Goal: Transaction & Acquisition: Book appointment/travel/reservation

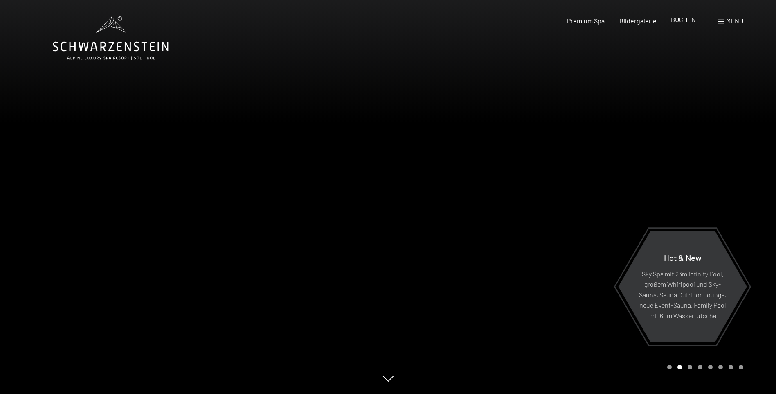
click at [680, 22] on span "BUCHEN" at bounding box center [683, 20] width 25 height 8
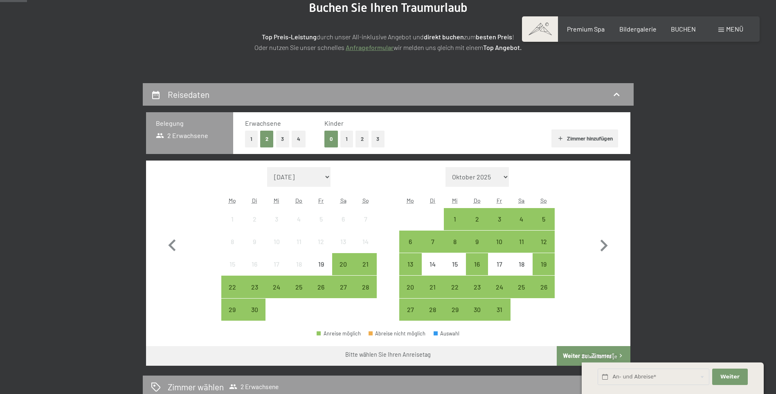
scroll to position [123, 0]
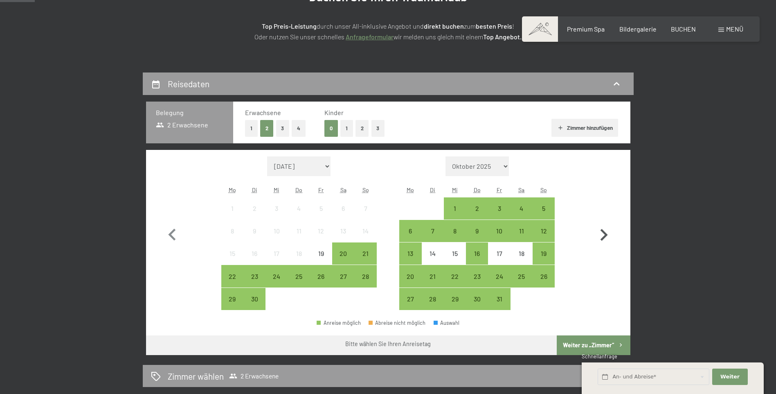
click at [605, 234] on icon "button" at bounding box center [604, 235] width 7 height 12
select select "2025-10-01"
select select "2025-11-01"
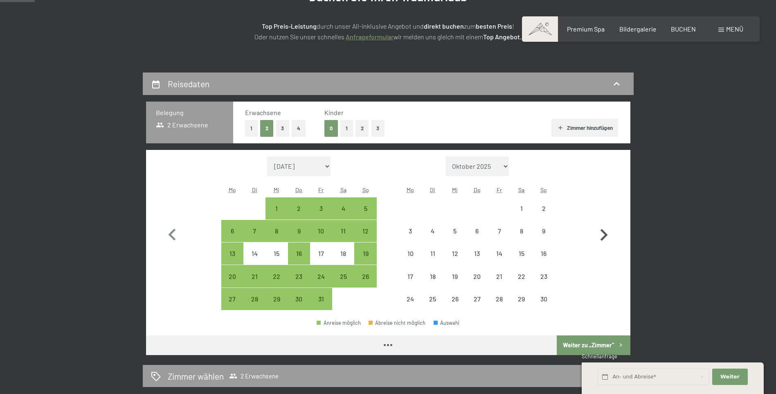
select select "2025-10-01"
select select "2025-11-01"
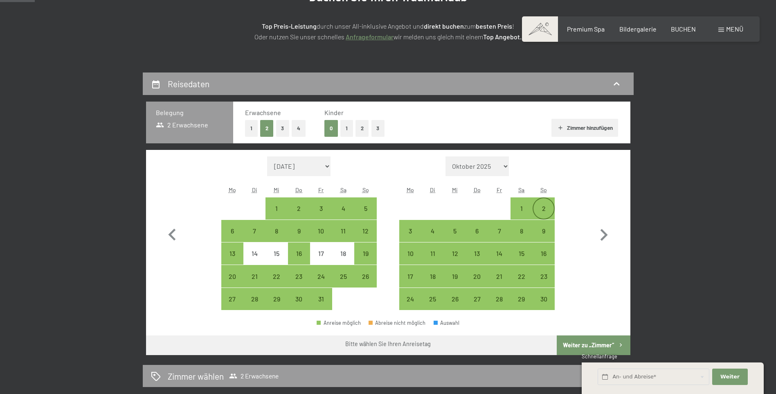
click at [543, 209] on div "2" at bounding box center [543, 215] width 20 height 20
select select "2025-10-01"
select select "2025-11-01"
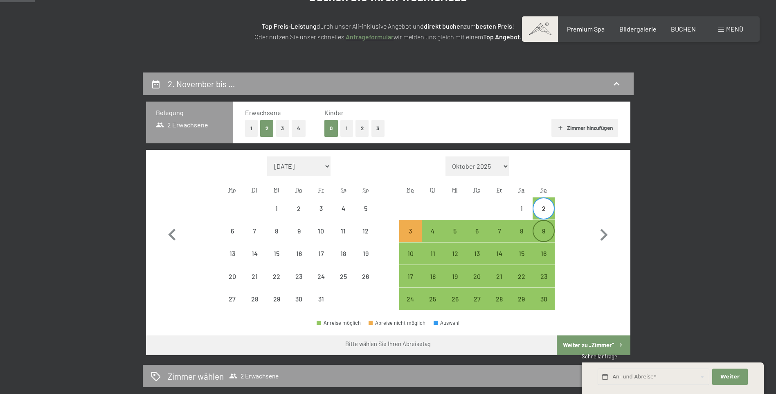
click at [543, 232] on div "9" at bounding box center [543, 237] width 20 height 20
select select "2025-10-01"
select select "2025-11-01"
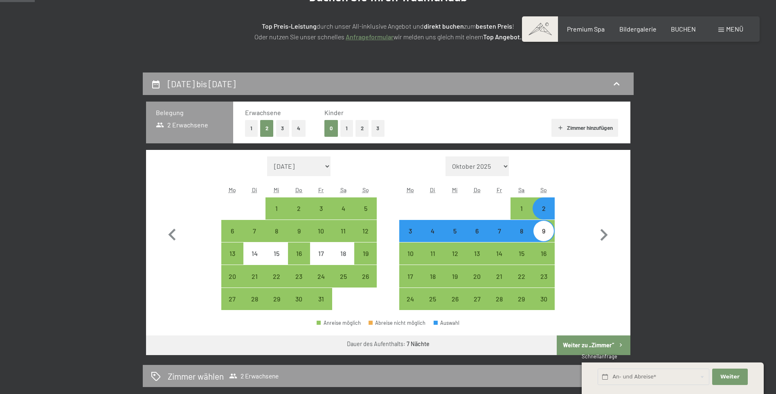
click at [585, 347] on button "Weiter zu „Zimmer“" at bounding box center [593, 345] width 73 height 20
select select "2025-10-01"
select select "2025-11-01"
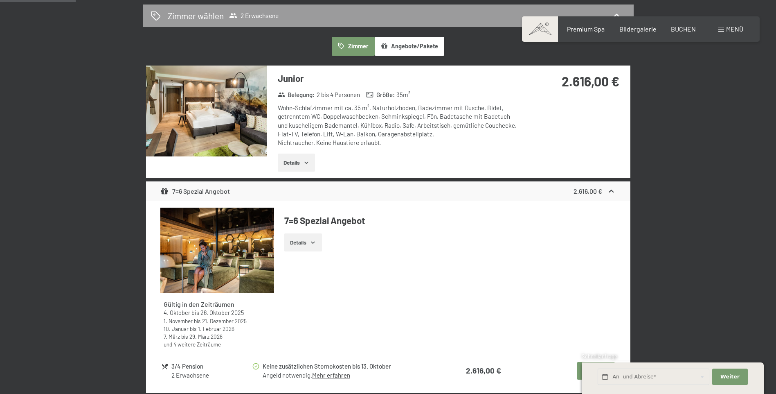
scroll to position [236, 0]
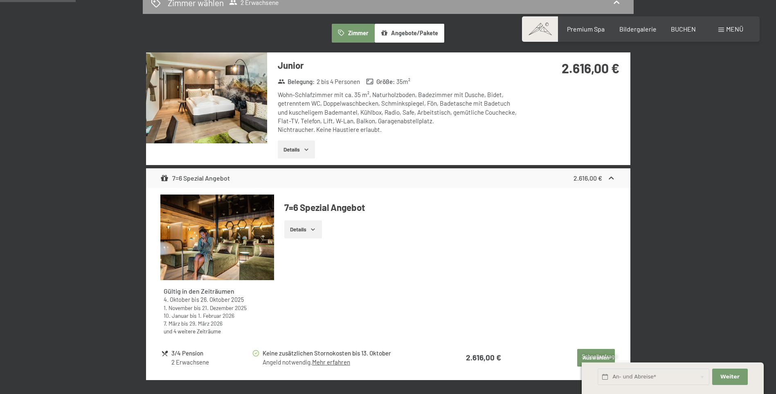
click at [293, 229] on button "Details" at bounding box center [302, 229] width 37 height 18
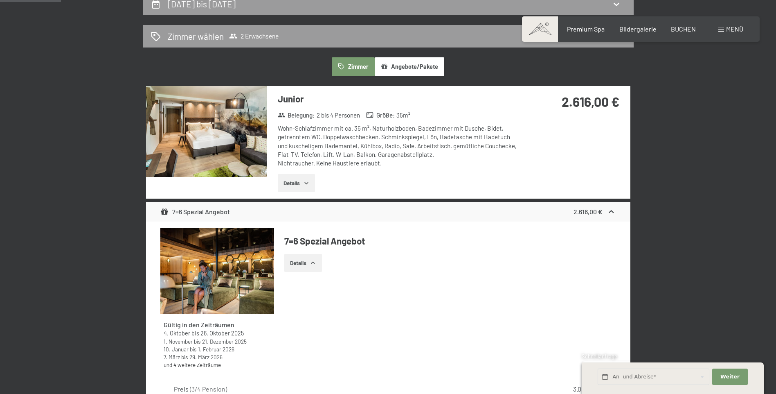
scroll to position [195, 0]
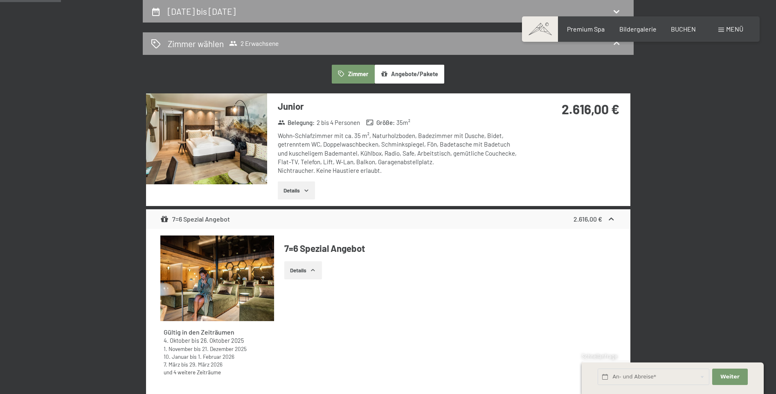
click at [295, 187] on button "Details" at bounding box center [296, 190] width 37 height 18
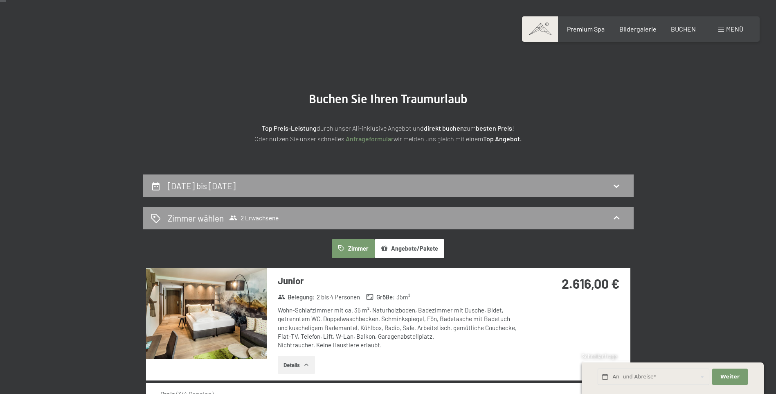
scroll to position [41, 0]
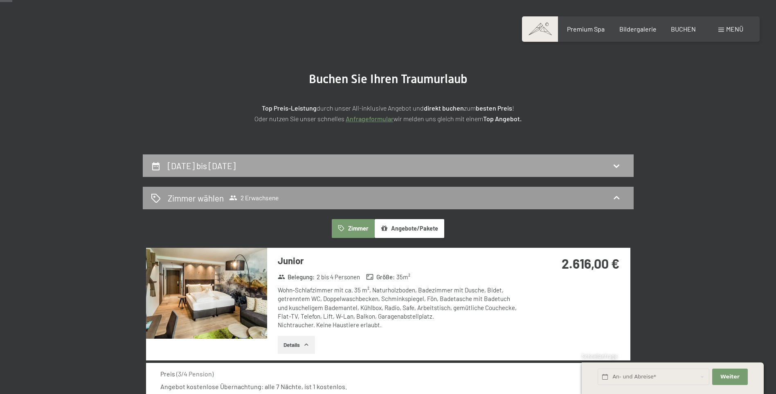
click at [617, 166] on icon at bounding box center [617, 166] width 10 height 10
select select "2025-10-01"
select select "2025-11-01"
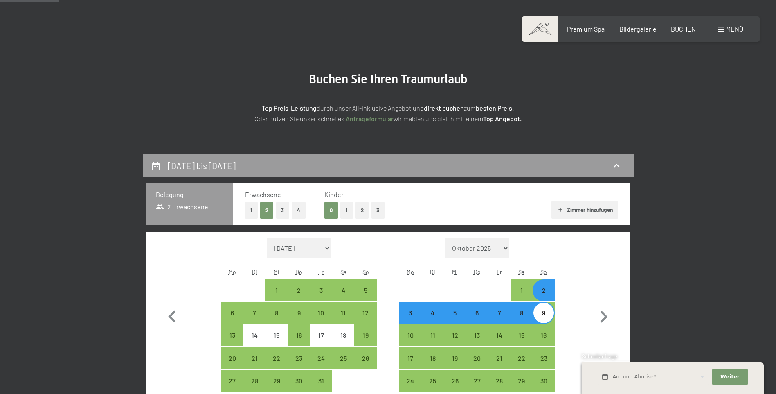
scroll to position [195, 0]
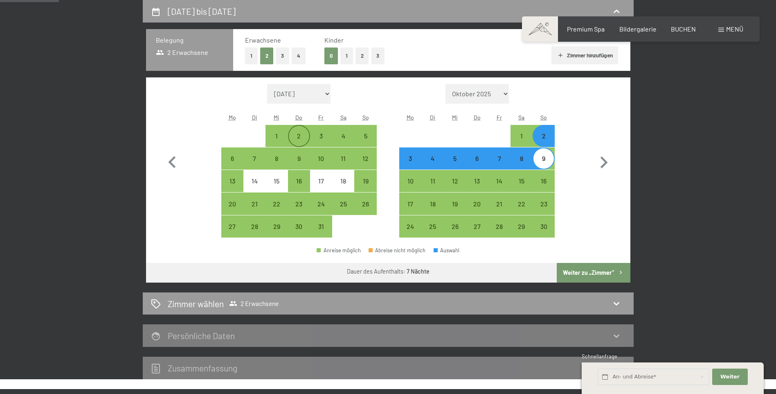
click at [297, 135] on div "2" at bounding box center [299, 143] width 20 height 20
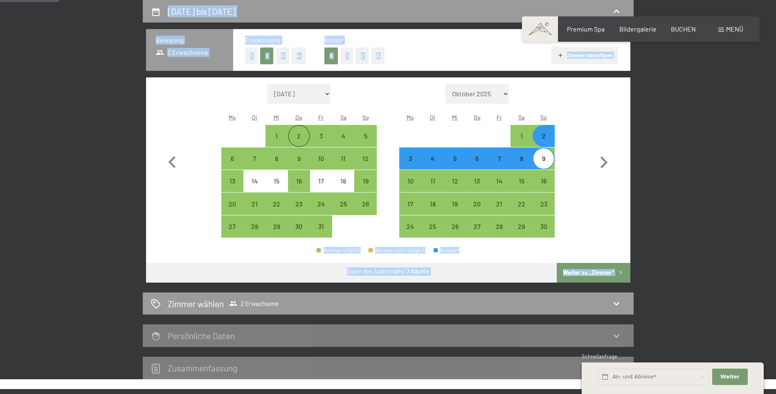
select select "2025-10-01"
select select "2025-11-01"
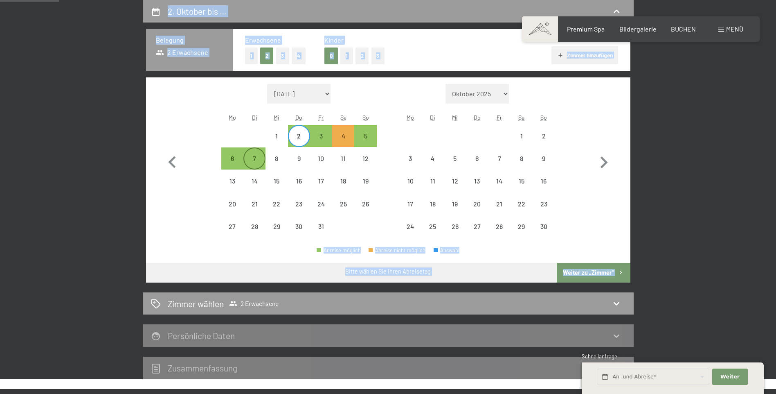
click at [253, 159] on div "7" at bounding box center [254, 165] width 20 height 20
select select "2025-10-01"
select select "2025-11-01"
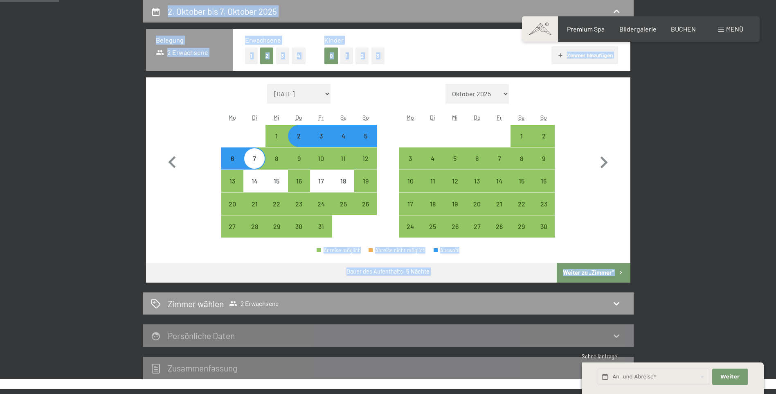
click at [587, 273] on button "Weiter zu „Zimmer“" at bounding box center [593, 273] width 73 height 20
select select "2025-10-01"
select select "2025-11-01"
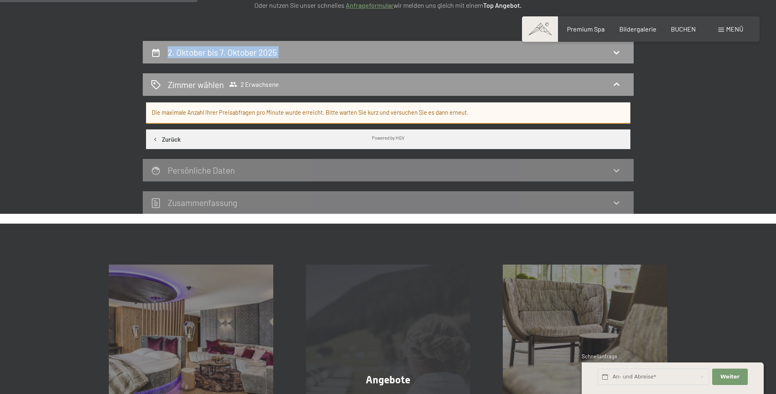
scroll to position [113, 0]
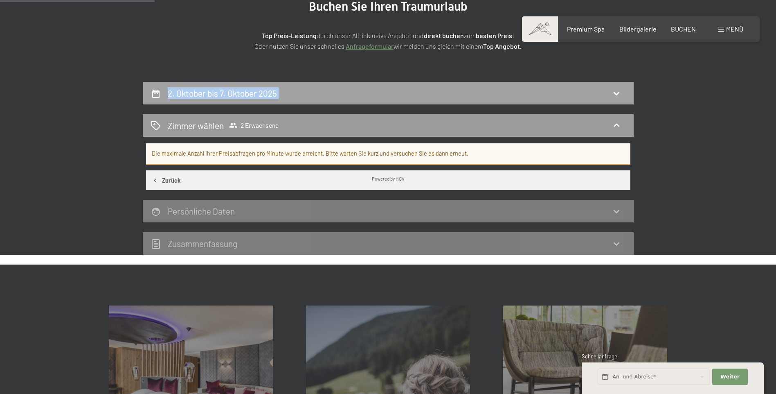
click at [616, 92] on icon at bounding box center [617, 93] width 10 height 10
select select "2025-10-01"
select select "2025-11-01"
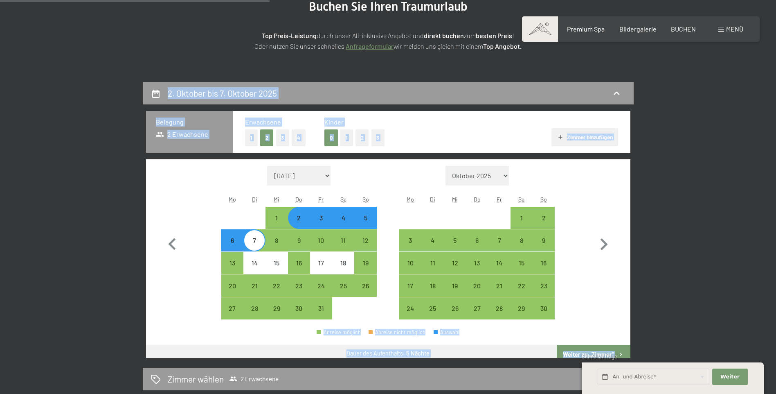
scroll to position [195, 0]
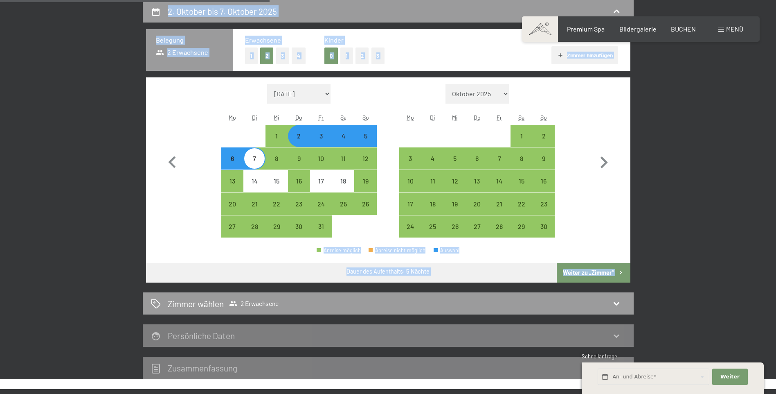
click at [299, 143] on div "2" at bounding box center [299, 143] width 20 height 20
select select "2025-10-01"
select select "2025-11-01"
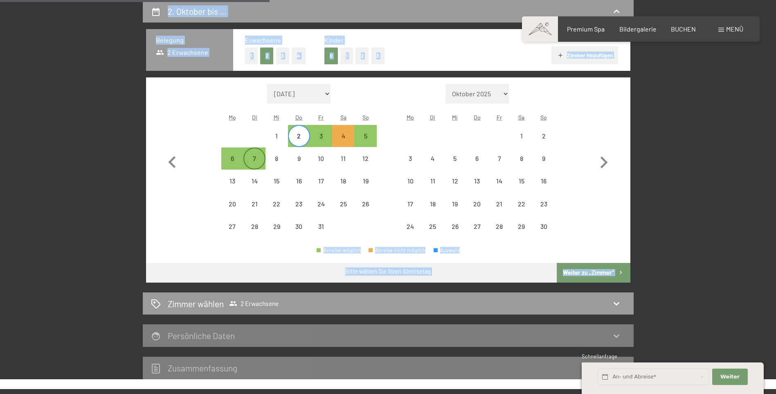
click at [253, 159] on div "7" at bounding box center [254, 165] width 20 height 20
select select "2025-10-01"
select select "2025-11-01"
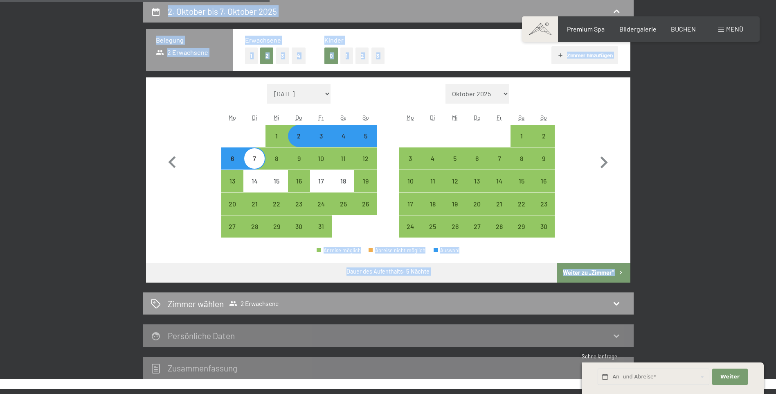
click at [250, 54] on button "1" at bounding box center [251, 55] width 13 height 17
select select "2025-10-01"
select select "2025-11-01"
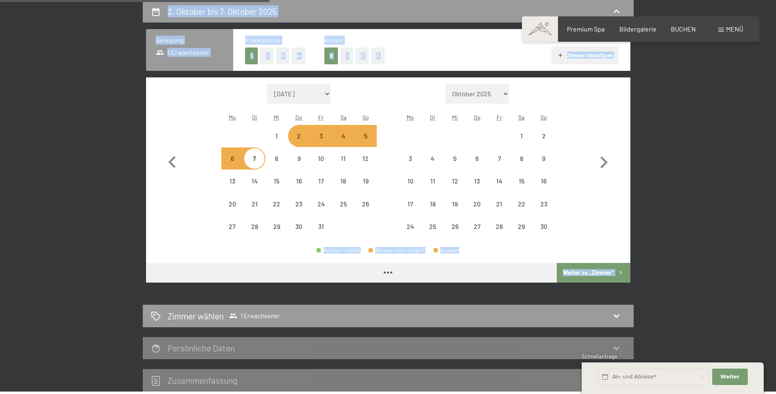
click at [584, 272] on button "Weiter zu „Zimmer“" at bounding box center [593, 273] width 73 height 20
select select "2025-10-01"
select select "2025-11-01"
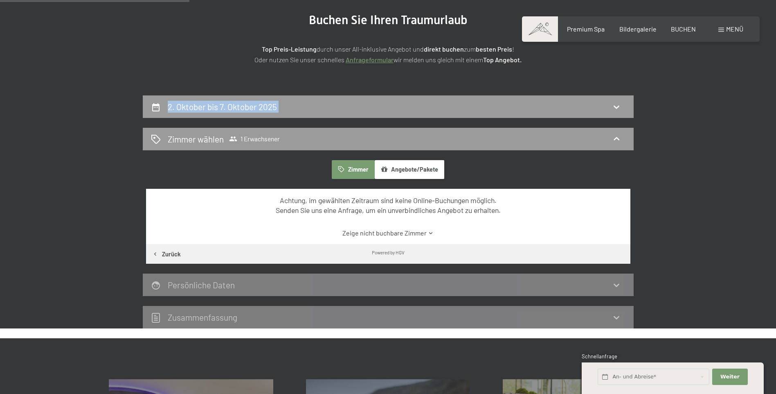
scroll to position [72, 0]
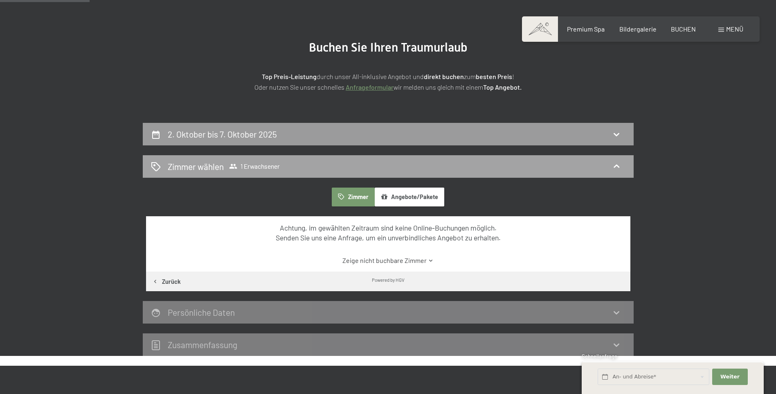
click at [617, 167] on icon at bounding box center [617, 166] width 10 height 10
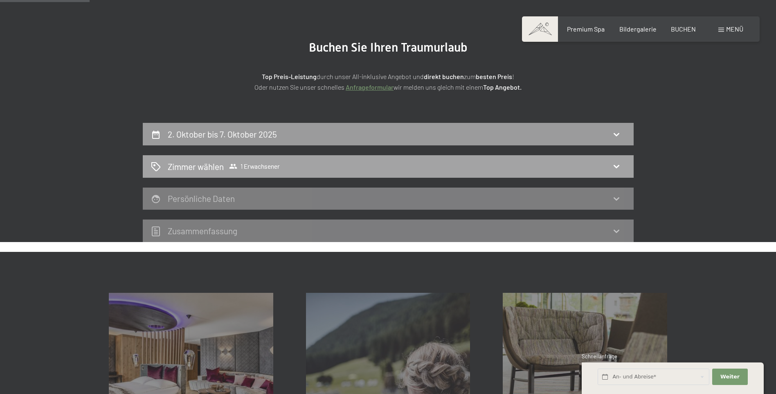
click at [202, 167] on h2 "Zimmer wählen" at bounding box center [196, 166] width 56 height 12
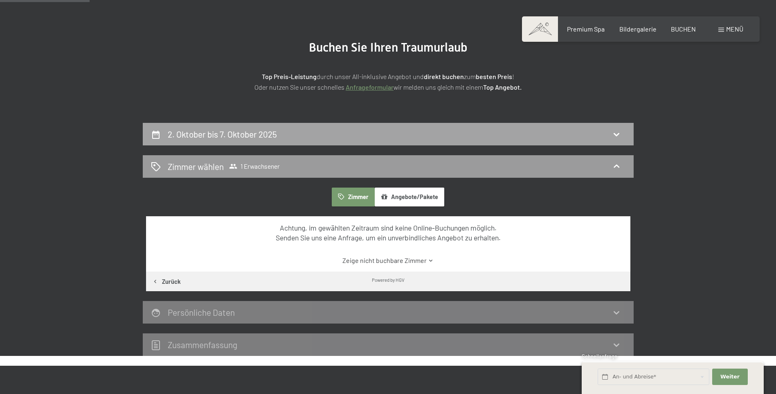
click at [616, 133] on icon at bounding box center [617, 134] width 10 height 10
select select "2025-10-01"
select select "2025-11-01"
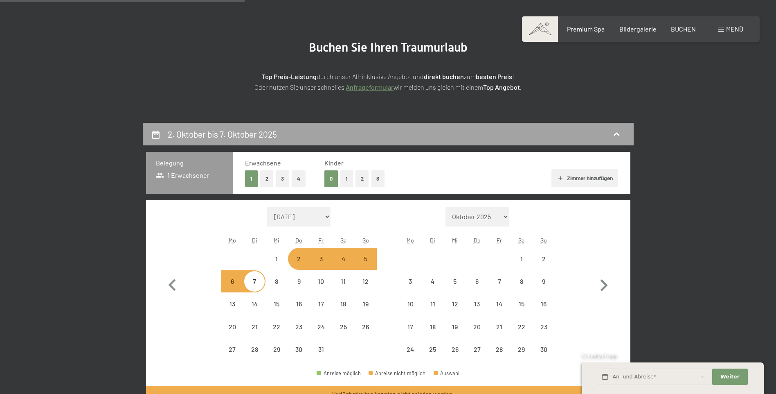
scroll to position [195, 0]
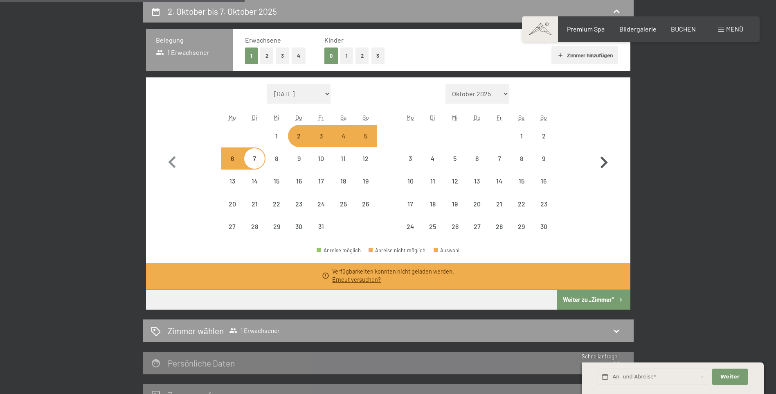
click at [605, 163] on icon "button" at bounding box center [604, 162] width 7 height 12
select select "2025-11-01"
select select "2025-12-01"
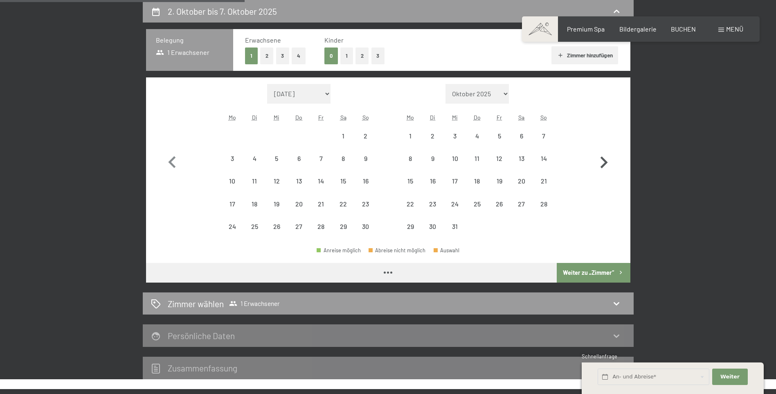
select select "2025-11-01"
select select "2025-12-01"
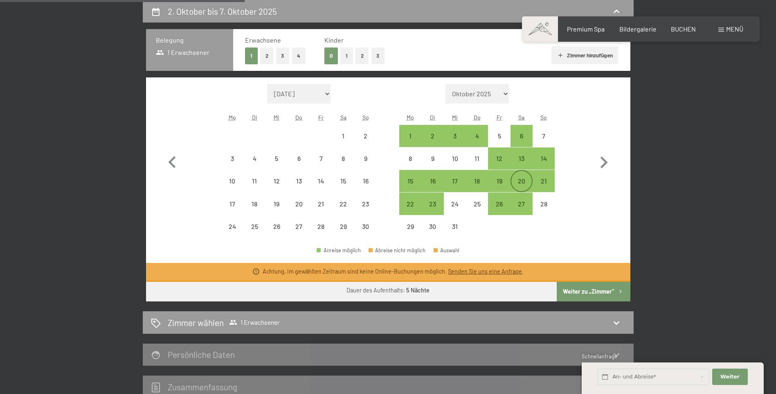
click at [523, 179] on div "20" at bounding box center [521, 188] width 20 height 20
select select "2025-11-01"
select select "2025-12-01"
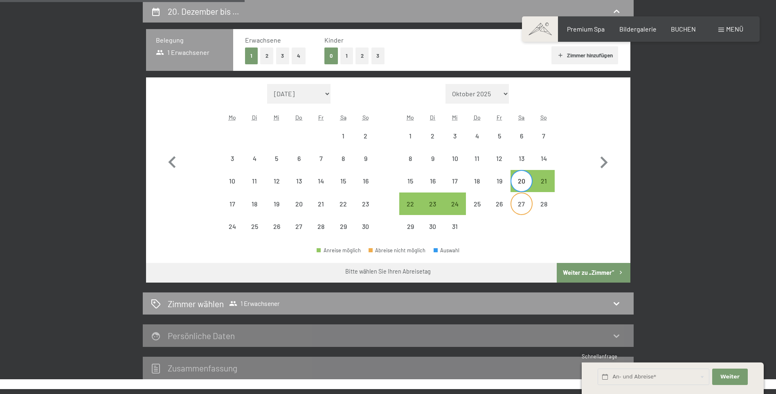
click at [523, 204] on div "27" at bounding box center [521, 210] width 20 height 20
select select "2025-11-01"
select select "2025-12-01"
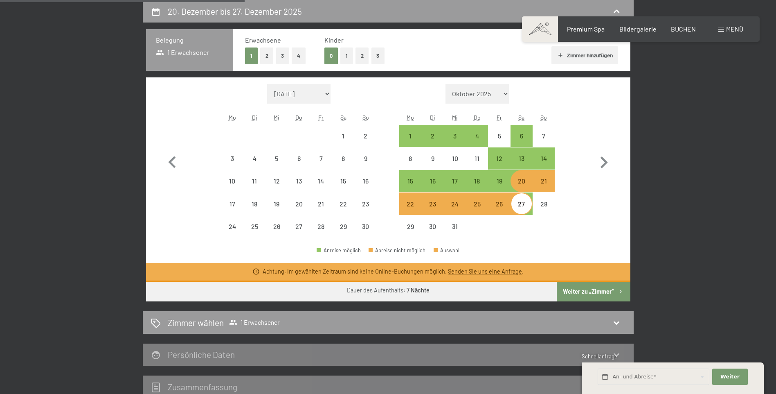
click at [524, 184] on div "20" at bounding box center [521, 188] width 20 height 20
select select "2025-11-01"
select select "2025-12-01"
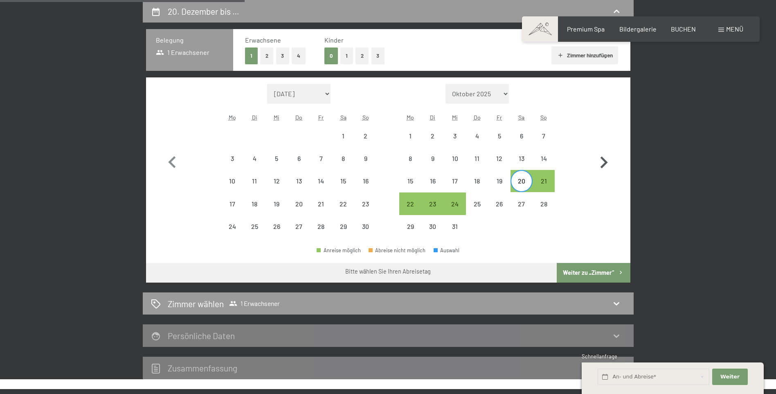
click at [603, 161] on icon "button" at bounding box center [604, 163] width 24 height 24
select select "2025-12-01"
select select "2026-01-01"
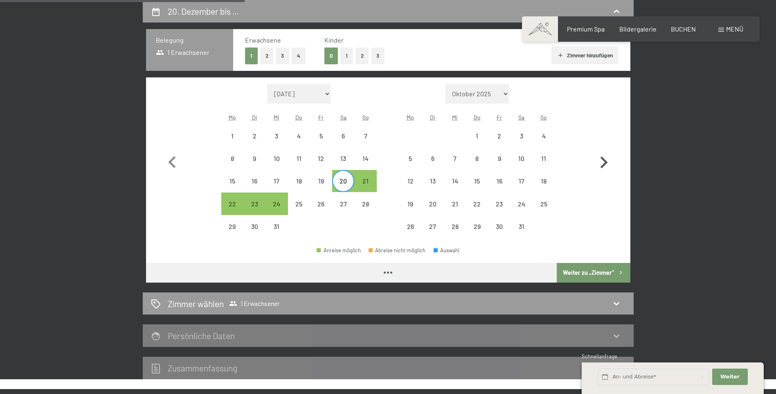
select select "2025-12-01"
select select "2026-01-01"
click at [603, 161] on icon "button" at bounding box center [604, 163] width 24 height 24
select select "2026-01-01"
select select "2026-02-01"
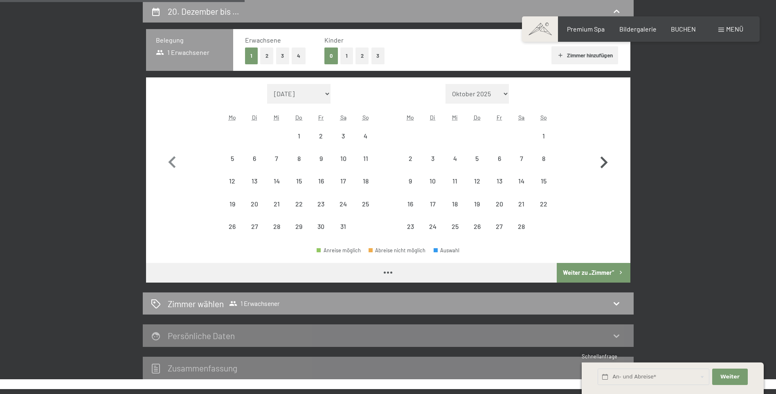
click at [603, 161] on icon "button" at bounding box center [604, 163] width 24 height 24
select select "2026-02-01"
select select "2026-03-01"
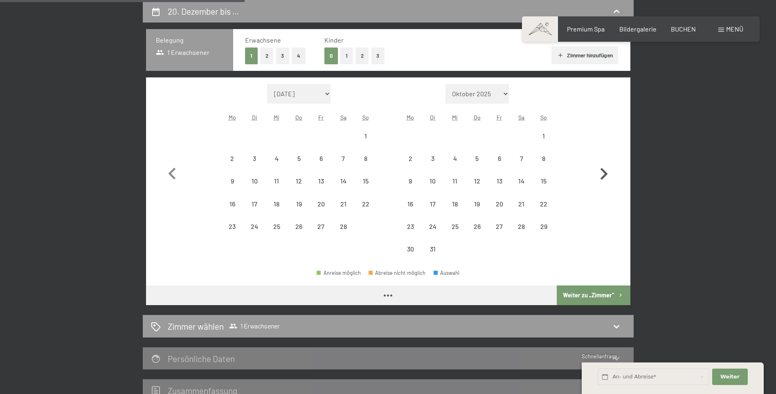
click at [603, 161] on button "button" at bounding box center [604, 172] width 24 height 176
select select "2026-03-01"
select select "2026-04-01"
select select "2026-03-01"
select select "2026-04-01"
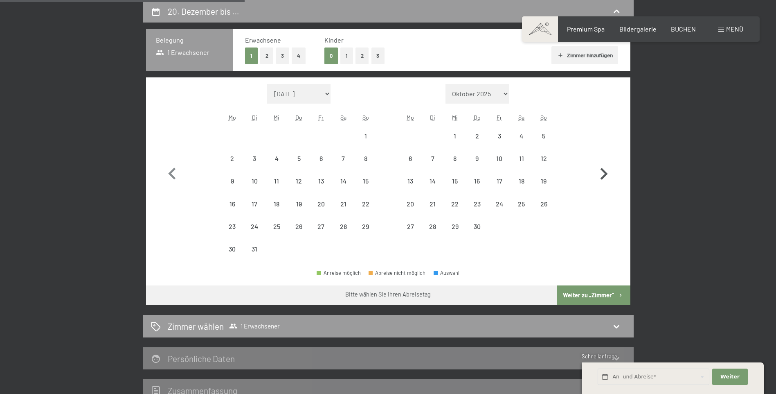
click at [603, 161] on button "button" at bounding box center [604, 172] width 24 height 176
select select "2026-04-01"
select select "2026-05-01"
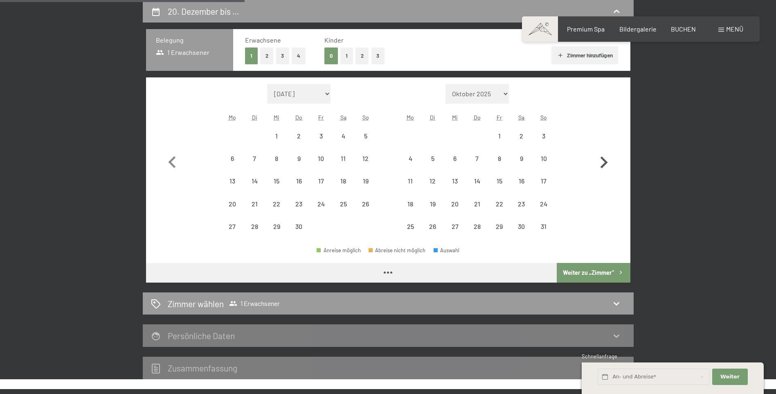
select select "2026-04-01"
select select "2026-05-01"
click at [603, 161] on icon "button" at bounding box center [604, 163] width 24 height 24
select select "2026-05-01"
select select "2026-06-01"
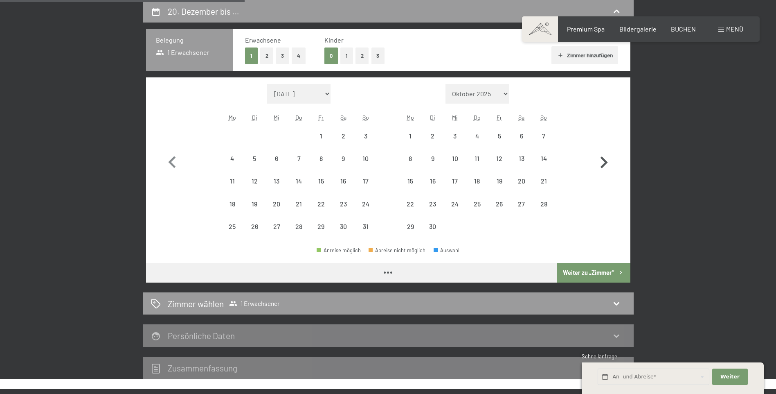
click at [603, 161] on icon "button" at bounding box center [604, 163] width 24 height 24
select select "2026-06-01"
select select "2026-07-01"
click at [603, 161] on icon "button" at bounding box center [604, 163] width 24 height 24
select select "2026-07-01"
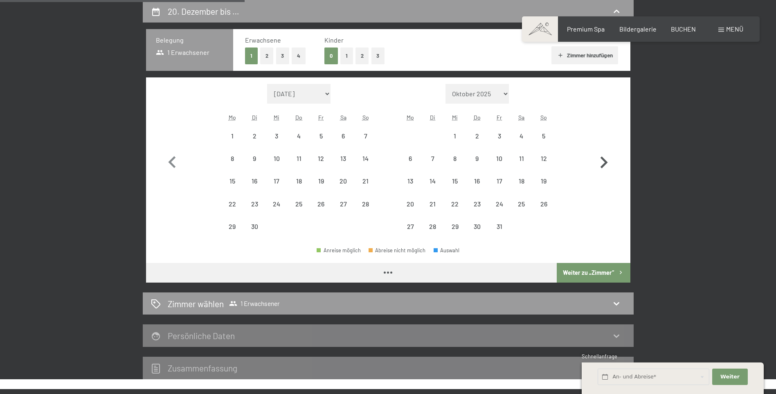
select select "2026-08-01"
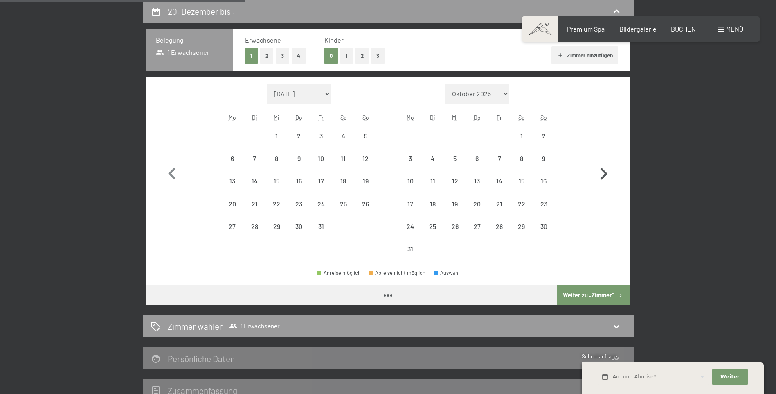
select select "2026-07-01"
select select "2026-08-01"
select select "2026-07-01"
select select "2026-08-01"
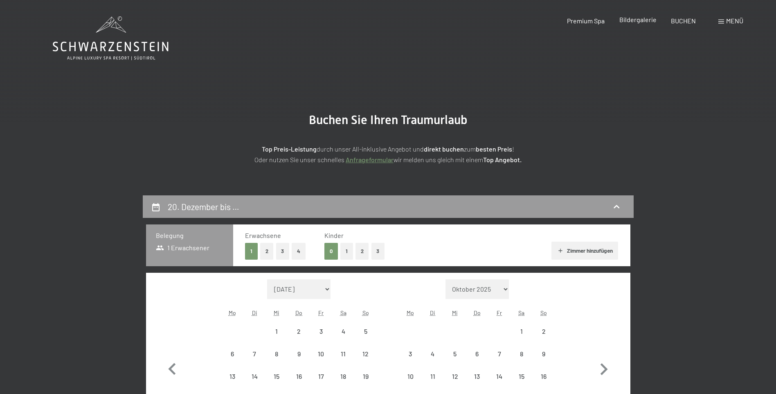
click at [640, 20] on span "Bildergalerie" at bounding box center [637, 20] width 37 height 8
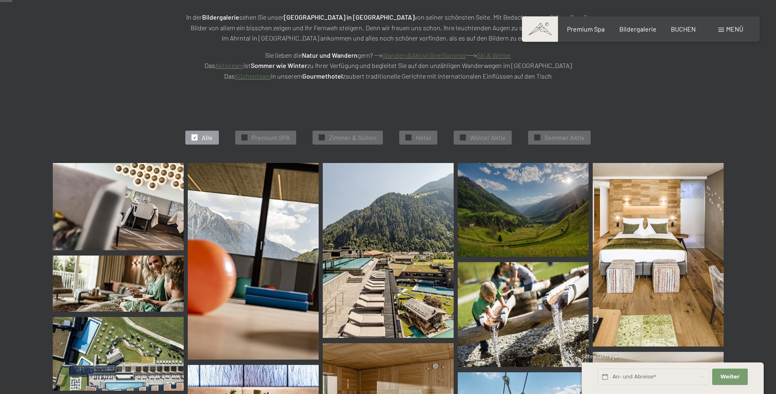
scroll to position [164, 0]
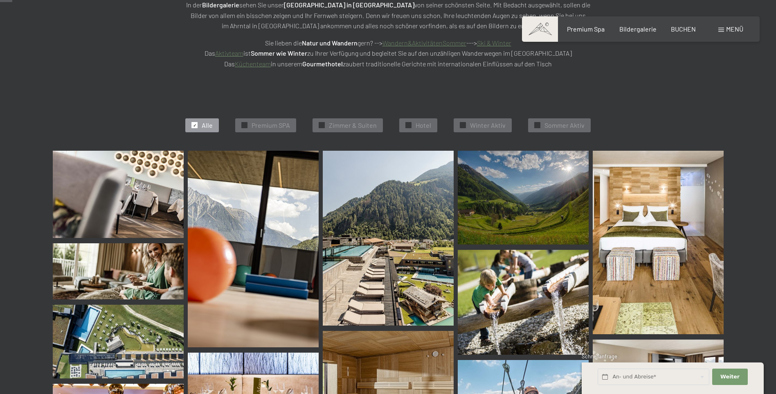
click at [110, 322] on img at bounding box center [118, 341] width 131 height 74
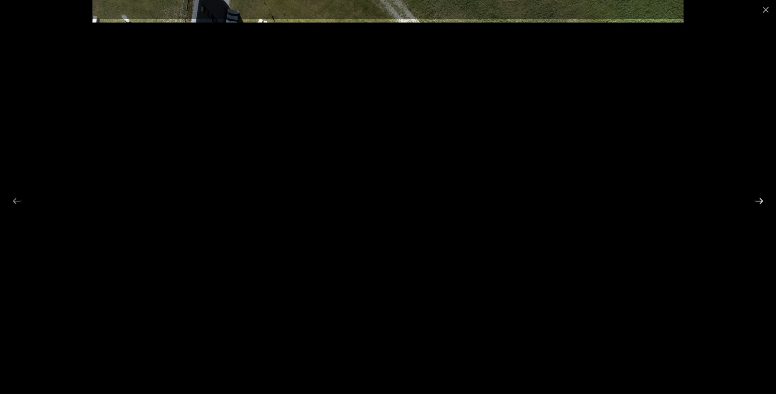
click at [760, 202] on button "Next slide" at bounding box center [759, 201] width 17 height 16
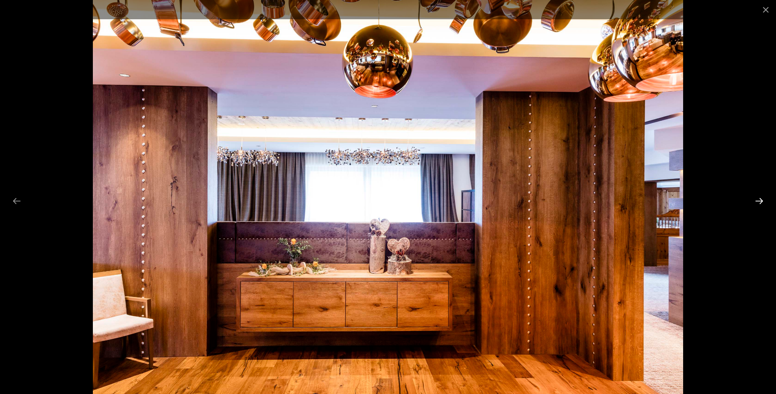
click at [760, 202] on button "Next slide" at bounding box center [759, 201] width 17 height 16
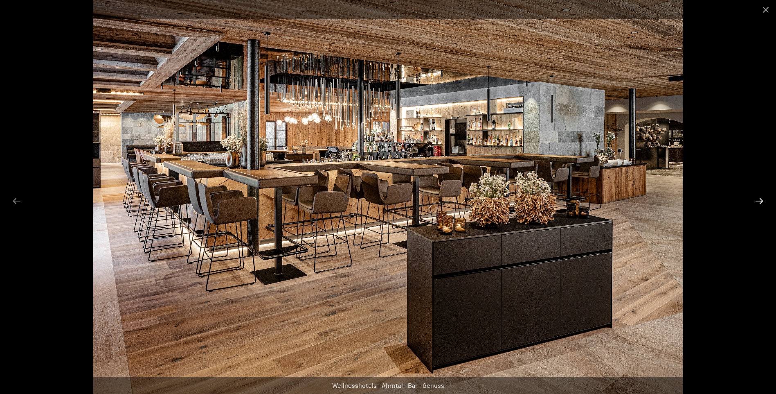
click at [760, 202] on button "Next slide" at bounding box center [759, 201] width 17 height 16
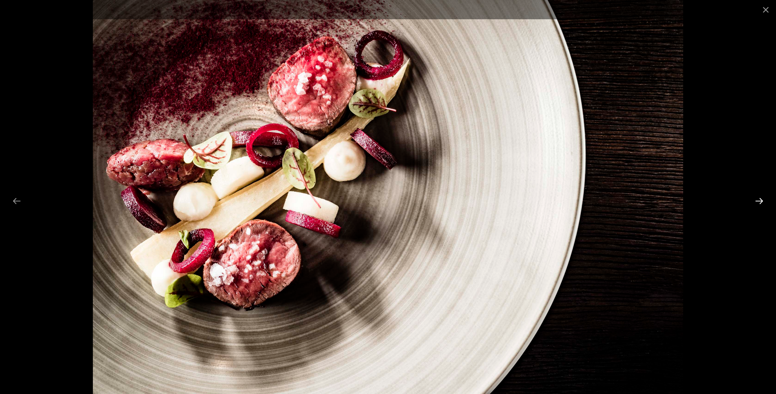
click at [760, 202] on button "Next slide" at bounding box center [759, 201] width 17 height 16
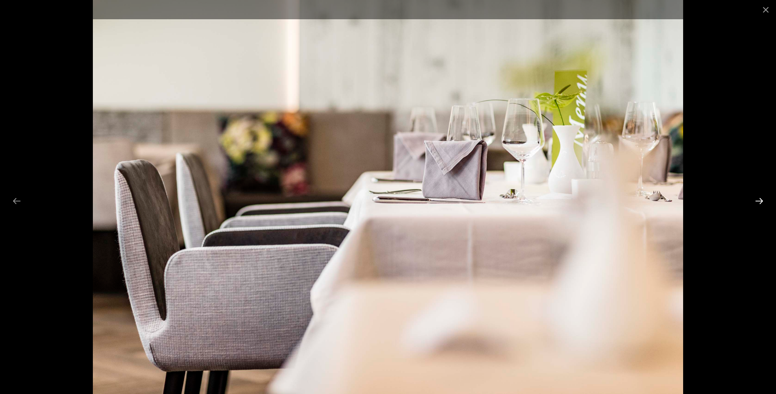
click at [760, 202] on button "Next slide" at bounding box center [759, 201] width 17 height 16
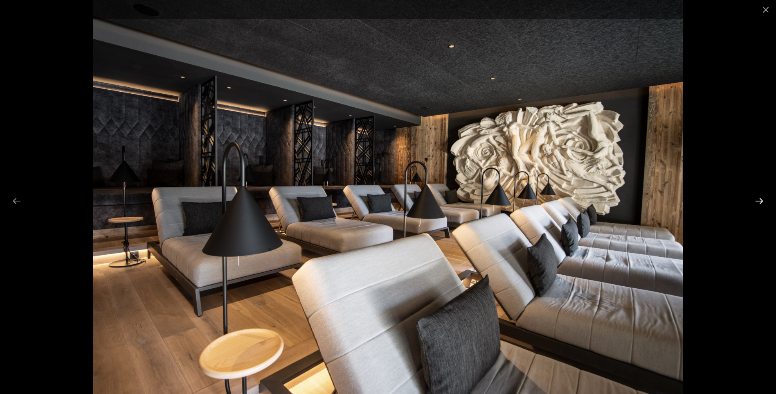
click at [760, 202] on button "Next slide" at bounding box center [759, 201] width 17 height 16
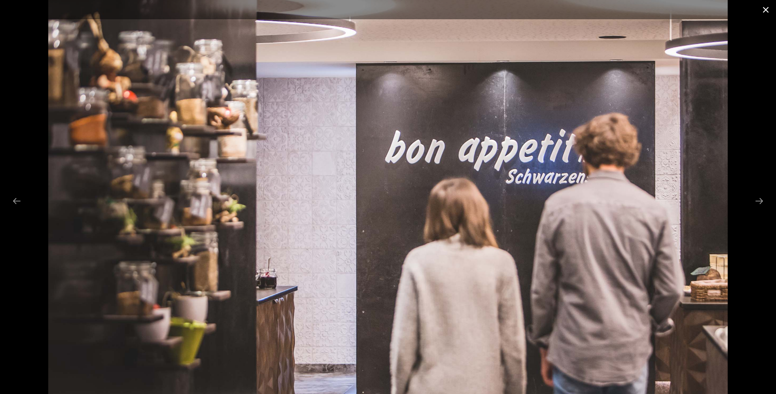
click at [764, 11] on button "Close gallery" at bounding box center [766, 9] width 20 height 19
